Goal: Transaction & Acquisition: Purchase product/service

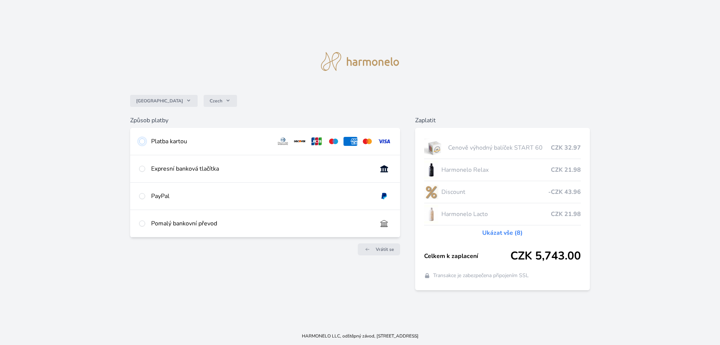
click at [142, 141] on input "radio" at bounding box center [142, 141] width 6 height 6
radio input "true"
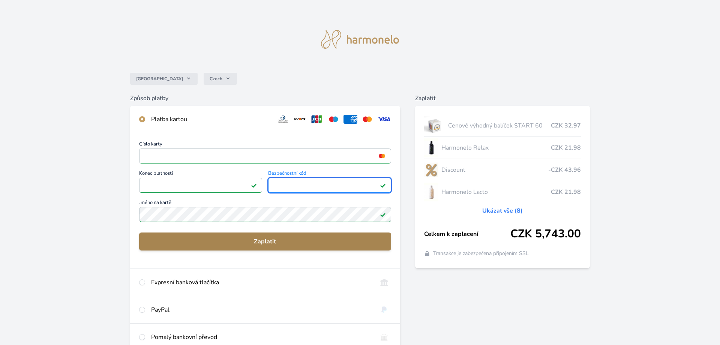
click at [253, 242] on span "Zaplatit" at bounding box center [265, 241] width 240 height 9
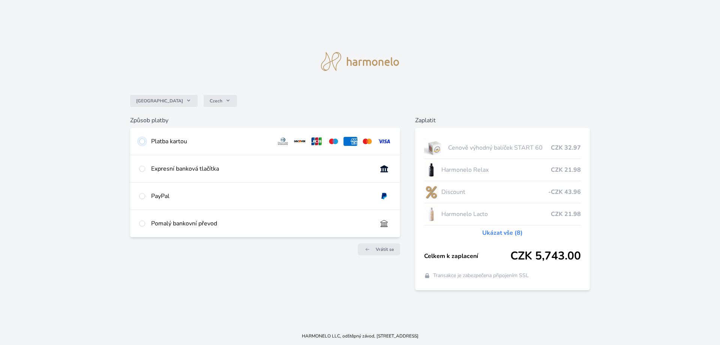
click at [143, 143] on input "radio" at bounding box center [142, 141] width 6 height 6
radio input "true"
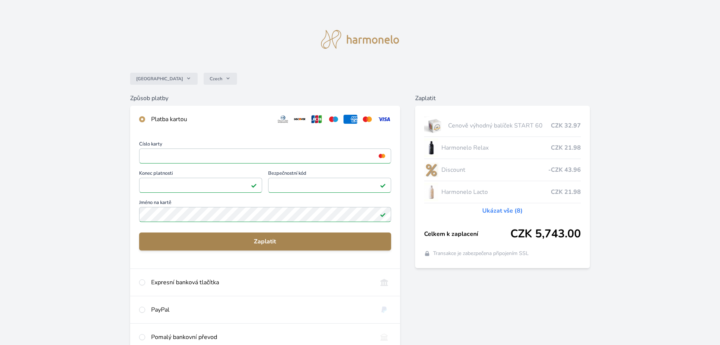
click at [263, 240] on span "Zaplatit" at bounding box center [265, 241] width 240 height 9
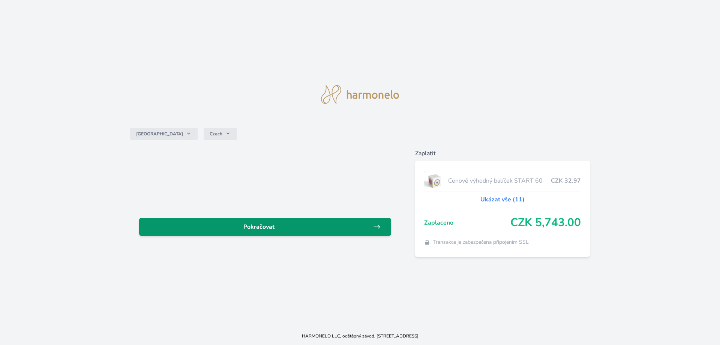
click at [295, 229] on span "Pokračovat" at bounding box center [259, 226] width 228 height 9
